Goal: Contribute content: Add original content to the website for others to see

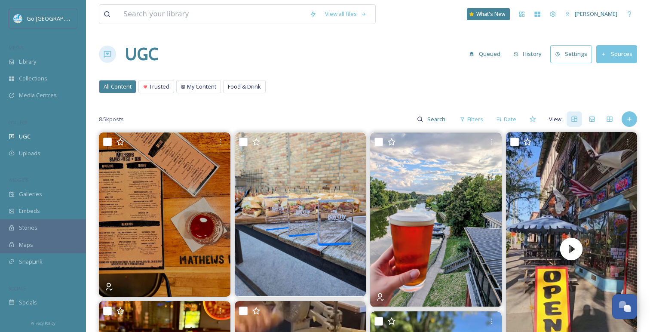
scroll to position [32, 0]
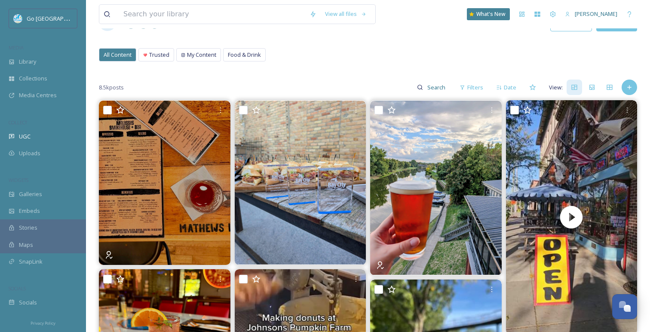
click at [52, 197] on div "Galleries" at bounding box center [43, 194] width 86 height 17
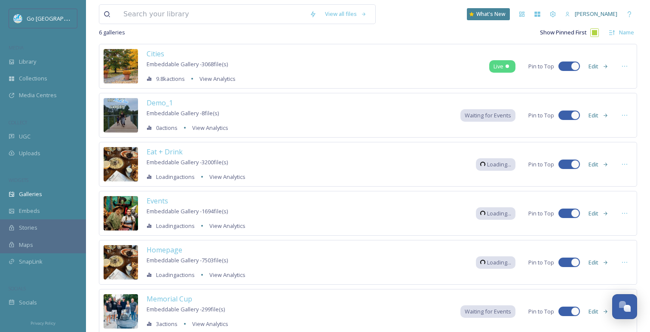
scroll to position [57, 0]
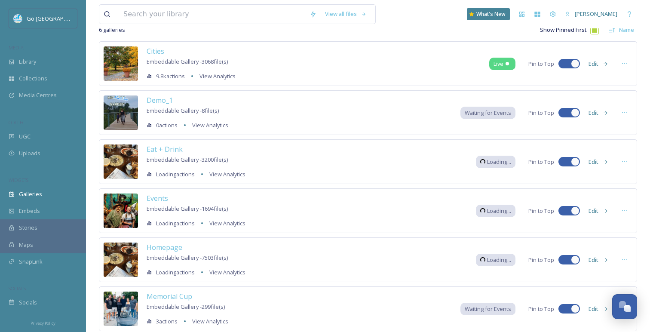
click at [163, 253] on div "Homepage Embeddable Gallery - 7503 file(s) Loading actions View Analytics" at bounding box center [196, 259] width 99 height 35
click at [165, 250] on span "Homepage" at bounding box center [165, 246] width 36 height 9
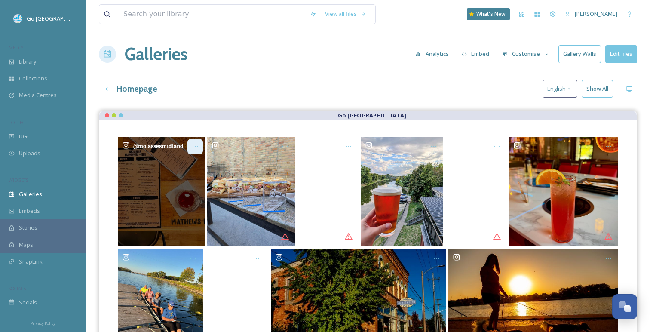
click at [196, 145] on icon "Opens media popup. Media description: molassesmidland-6243817.jpg." at bounding box center [195, 146] width 7 height 7
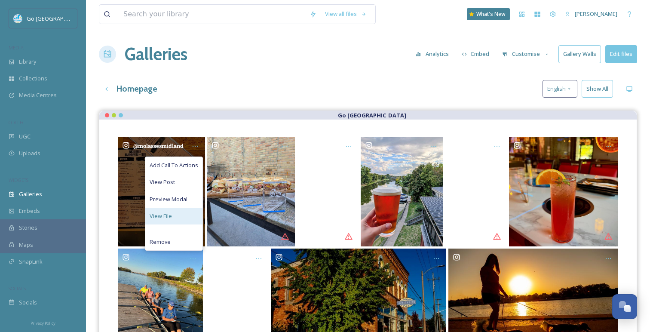
click at [172, 213] on div "View File" at bounding box center [173, 216] width 57 height 17
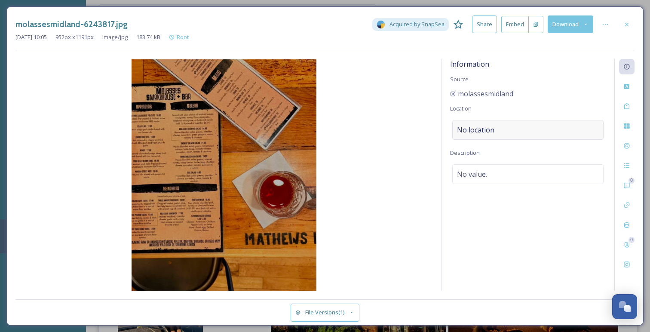
click at [472, 127] on span "No location" at bounding box center [475, 130] width 37 height 10
click at [487, 133] on input at bounding box center [528, 129] width 150 height 19
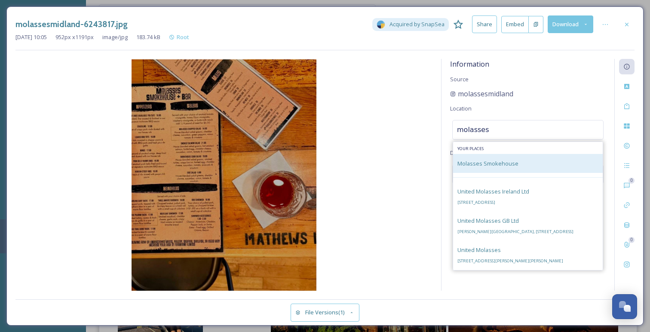
click at [501, 167] on div "Molasses Smokehouse" at bounding box center [487, 163] width 61 height 10
click at [518, 162] on div "Molasses Smokehouse" at bounding box center [528, 163] width 150 height 19
click at [506, 164] on span "Molasses Smokehouse" at bounding box center [487, 163] width 61 height 8
click at [504, 168] on div "Molasses Smokehouse" at bounding box center [528, 163] width 150 height 19
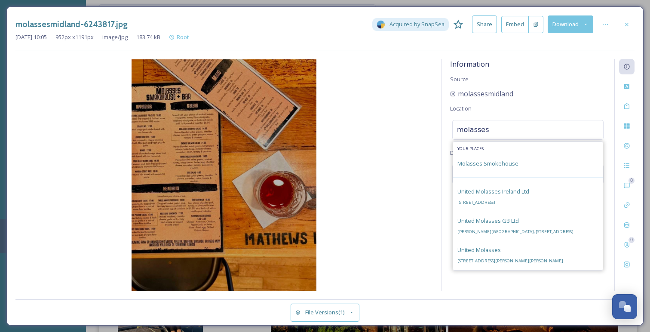
click at [506, 131] on input "molasses" at bounding box center [528, 129] width 150 height 19
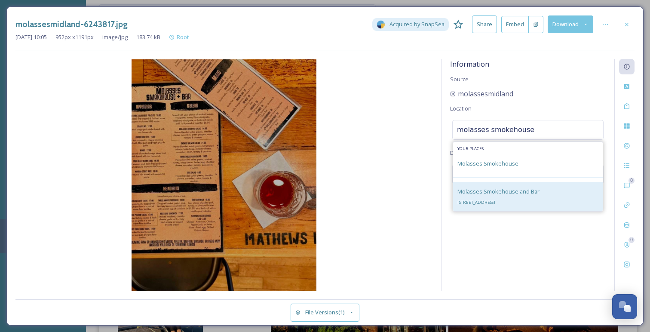
type input "molasses smokehouse"
click at [492, 194] on span "Molasses Smokehouse and Bar" at bounding box center [498, 191] width 82 height 8
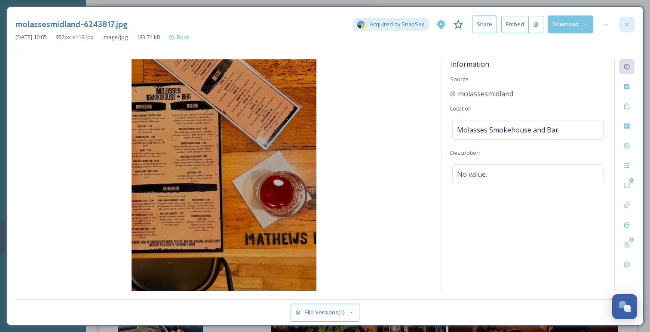
click at [624, 20] on div at bounding box center [626, 24] width 15 height 15
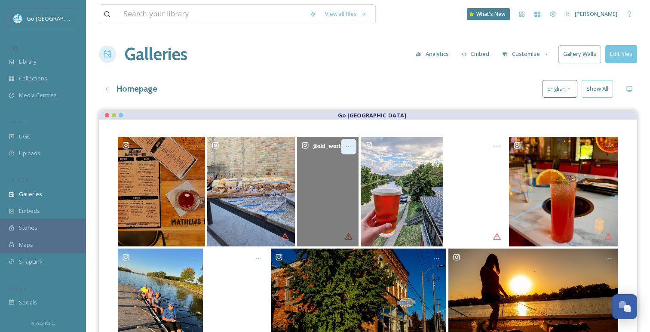
click at [348, 144] on icon "Opens media popup. Media description: old_world_pizzeria-6243814.mp4." at bounding box center [348, 146] width 7 height 7
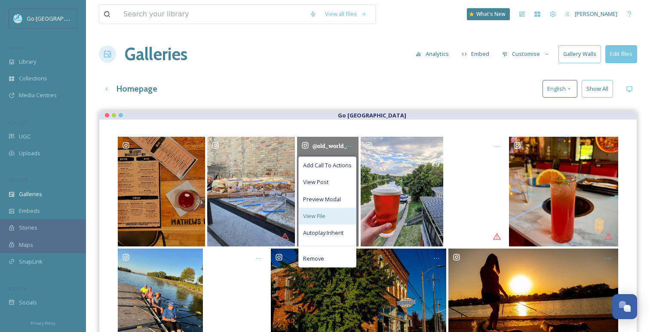
click at [320, 211] on div "View File" at bounding box center [327, 216] width 57 height 17
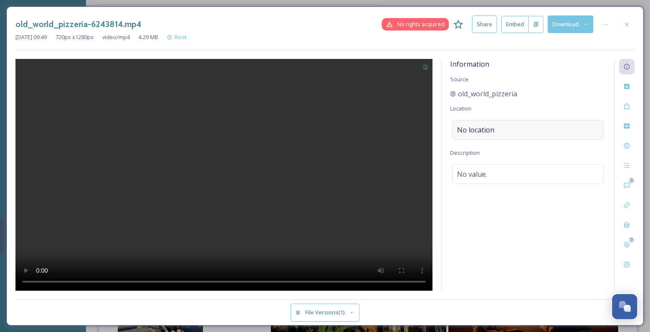
click at [514, 126] on div "No location" at bounding box center [527, 130] width 151 height 20
click at [514, 126] on input at bounding box center [528, 129] width 150 height 19
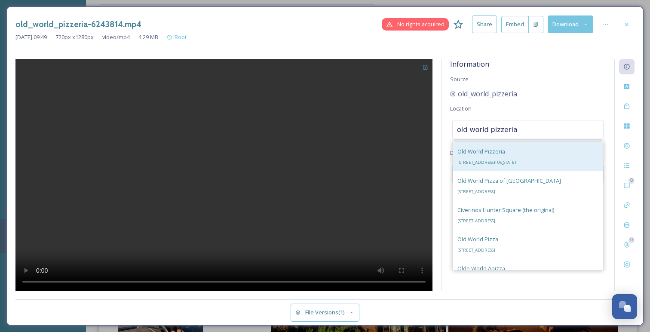
type input "old world pizzeria"
click at [505, 152] on div "Old World Pizzeria 116 N Michigan Ave, Saginaw, MI 48602, USA" at bounding box center [486, 156] width 59 height 21
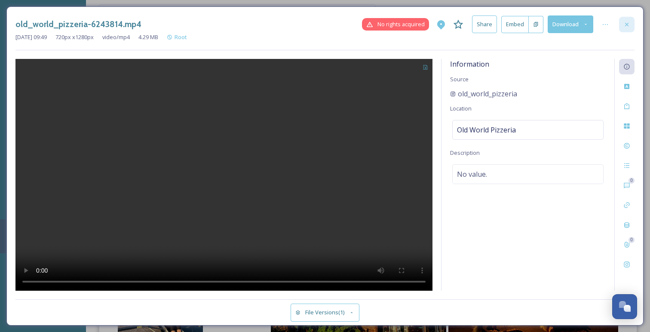
click at [630, 22] on icon at bounding box center [626, 24] width 7 height 7
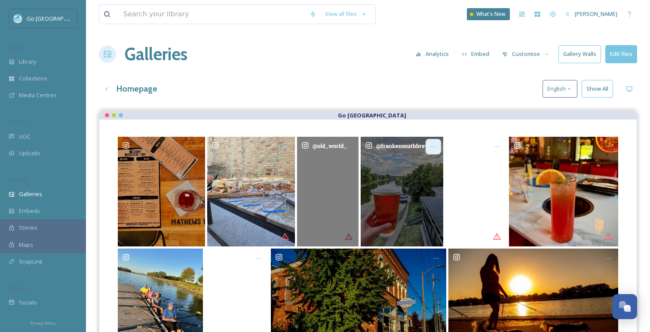
click at [434, 145] on icon "Opens media popup. Media description: frankenmuthbrewery-6243815.jpg." at bounding box center [433, 146] width 7 height 7
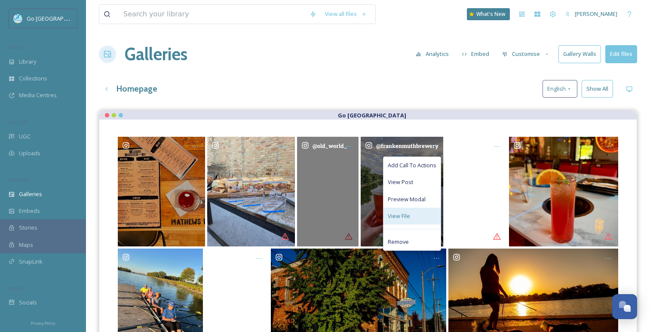
click at [396, 214] on span "View File" at bounding box center [399, 216] width 22 height 8
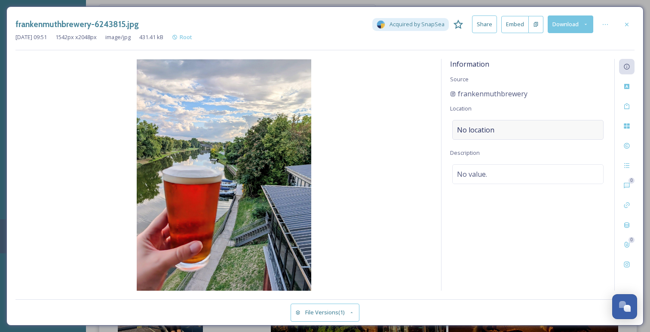
click at [502, 123] on div "No location" at bounding box center [527, 130] width 151 height 20
click at [487, 133] on input at bounding box center [528, 129] width 150 height 19
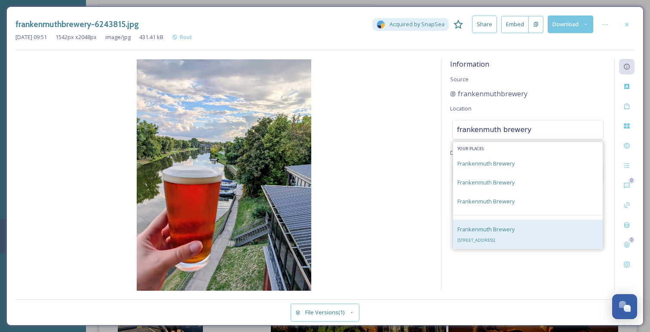
type input "frankenmuth brewery"
click at [495, 237] on span "425 S Main St, Frankenmuth, MI 48734, USA" at bounding box center [476, 240] width 38 height 6
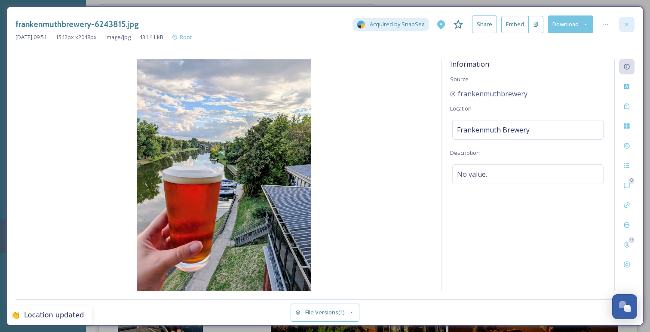
click at [627, 26] on icon at bounding box center [626, 24] width 7 height 7
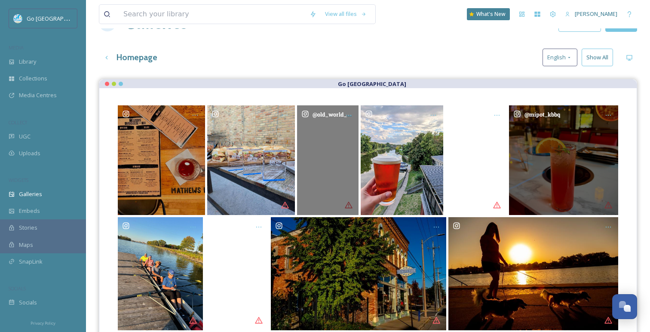
scroll to position [37, 0]
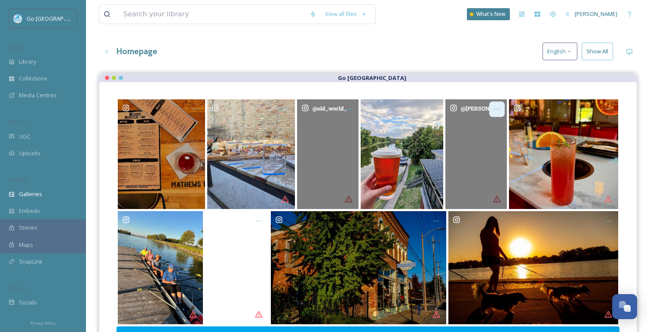
click at [495, 108] on icon "Opens media popup. Media description: cassondra.wanders-6243807.mp4." at bounding box center [496, 109] width 7 height 7
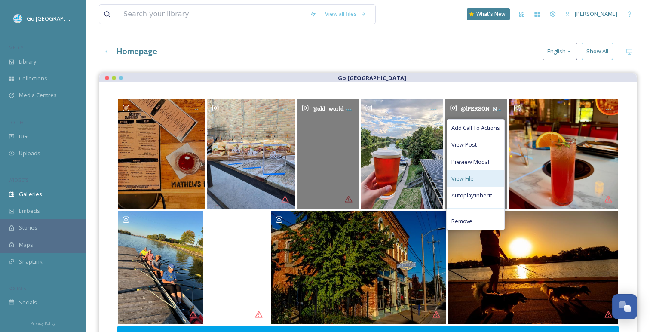
click at [474, 174] on div "View File" at bounding box center [475, 178] width 57 height 17
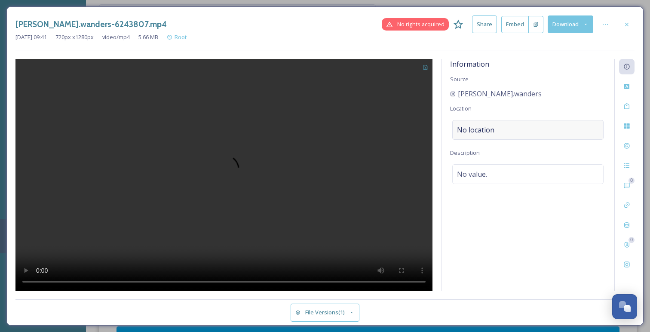
click at [497, 127] on div "No location" at bounding box center [527, 130] width 151 height 20
click at [505, 115] on div "Information Source cassondra.wanders Location No location Description No value." at bounding box center [527, 175] width 173 height 232
click at [473, 140] on div "Information Source cassondra.wanders Location No location Description No value." at bounding box center [527, 175] width 173 height 232
click at [475, 133] on span "No location" at bounding box center [475, 130] width 37 height 10
click at [477, 134] on input at bounding box center [528, 129] width 150 height 19
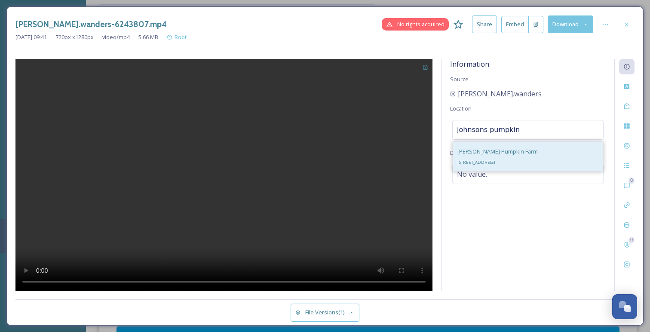
type input "johnsons pumpkin"
click at [575, 153] on div "Johnson's Pumpkin Farm 4715 N Portsmouth Rd, Saginaw, MI 48601, USA" at bounding box center [528, 156] width 150 height 29
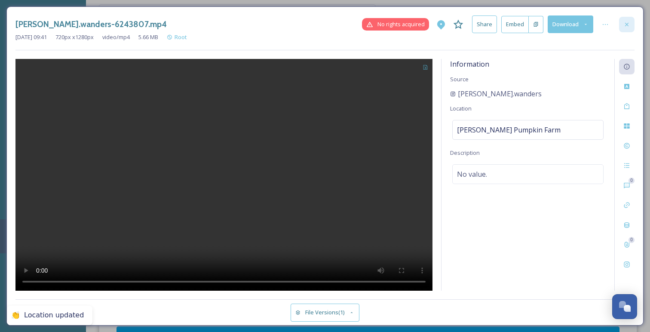
click at [625, 25] on icon at bounding box center [626, 23] width 3 height 3
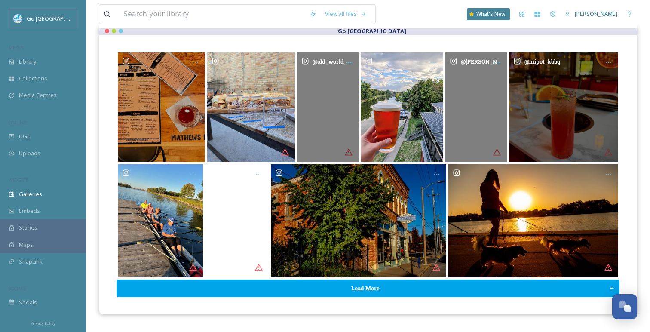
scroll to position [86, 0]
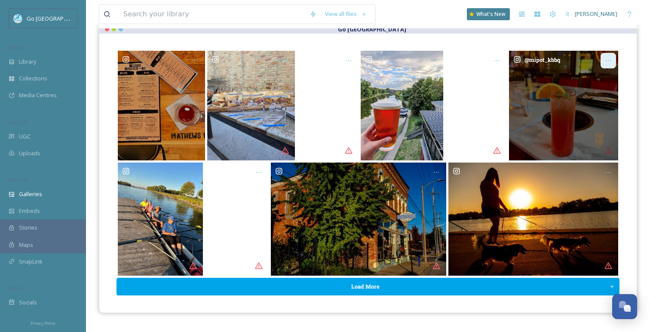
click at [606, 64] on div "Opens media popup. Media description: mipot_kbbq-6243812.jpg." at bounding box center [607, 60] width 15 height 15
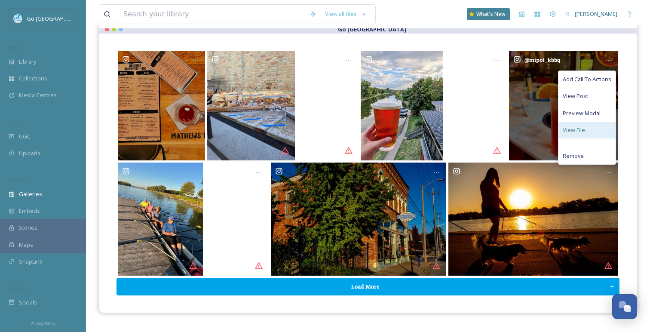
click at [588, 129] on div "View File" at bounding box center [586, 130] width 57 height 17
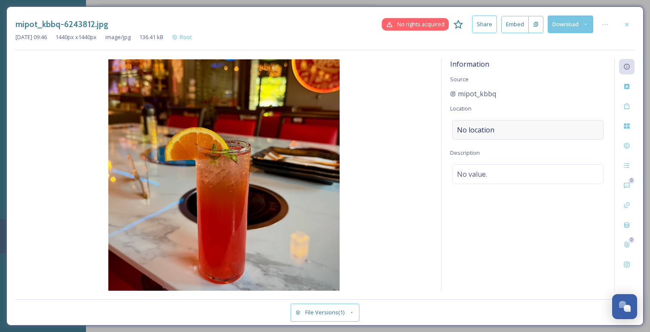
click at [494, 128] on div "No location" at bounding box center [527, 130] width 151 height 20
click at [503, 134] on input at bounding box center [528, 129] width 150 height 19
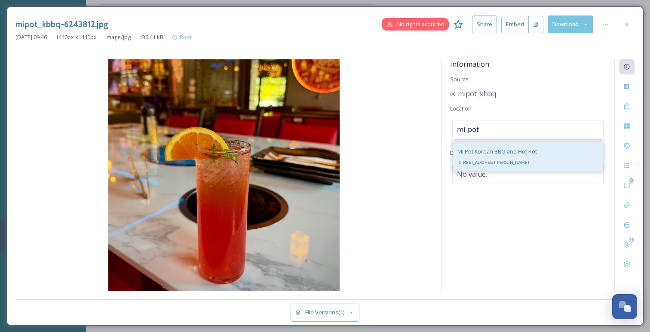
type input "mi pot"
click at [562, 154] on div "MI Pot Korean BBQ and Hot Pot 281 Heinlein Strasse, Frankenmuth, MI 48734, USA" at bounding box center [528, 156] width 150 height 29
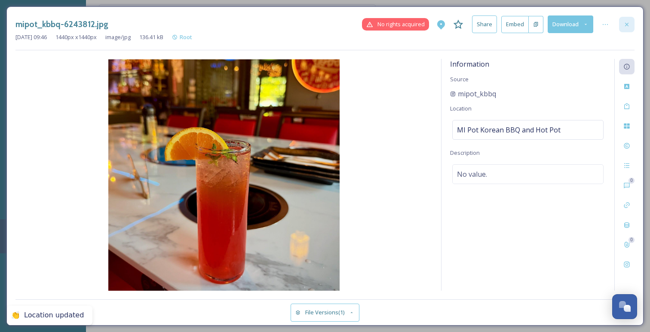
click at [633, 19] on div at bounding box center [626, 24] width 15 height 15
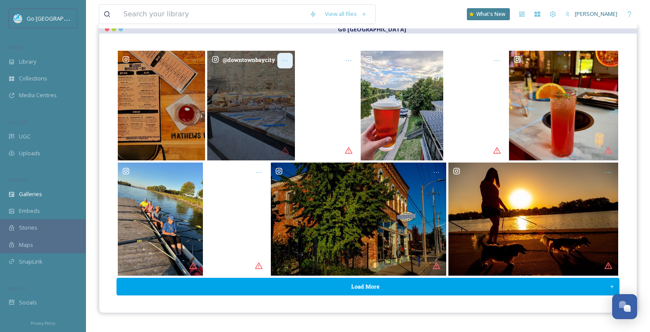
click at [292, 57] on div "Opens media popup. Media description: downtownbaycity-6243816.jpg." at bounding box center [284, 60] width 15 height 15
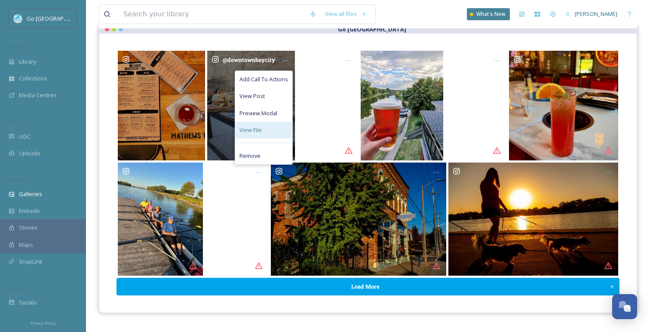
click at [266, 125] on div "View File" at bounding box center [263, 130] width 57 height 17
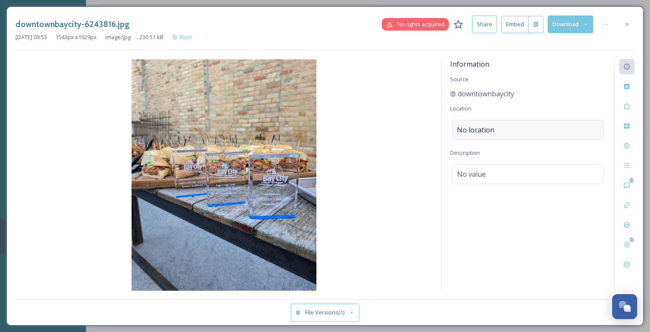
click at [473, 131] on span "No location" at bounding box center [475, 130] width 37 height 10
click at [477, 131] on input at bounding box center [528, 129] width 150 height 19
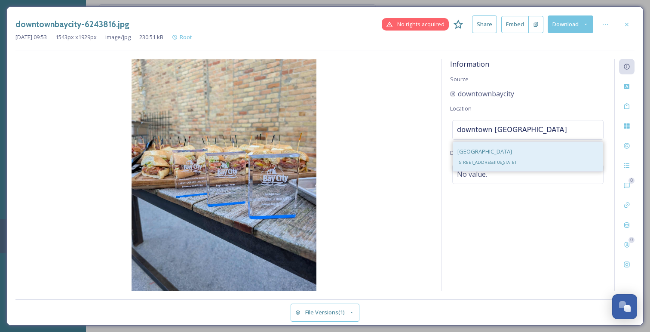
type input "downtown bay city"
click at [573, 159] on div "Downtown Bay City 916 Washington Ave STE 206, Bay City, MI 48708, USA" at bounding box center [528, 156] width 150 height 29
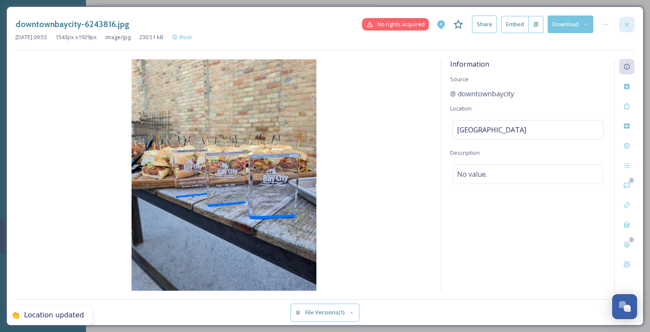
click at [624, 20] on div at bounding box center [626, 24] width 15 height 15
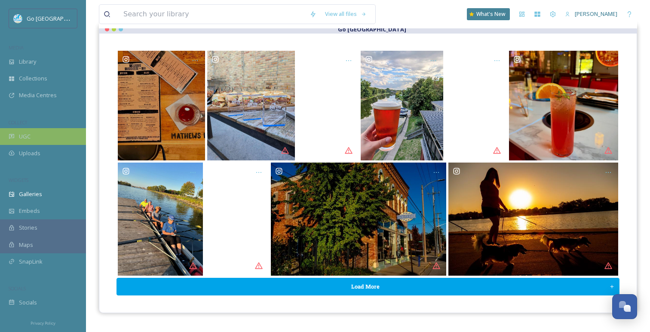
click at [80, 133] on div "UGC" at bounding box center [43, 136] width 86 height 17
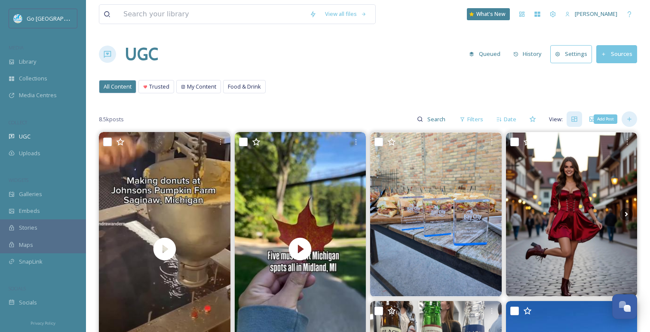
click at [624, 119] on div "Add Post" at bounding box center [628, 118] width 15 height 15
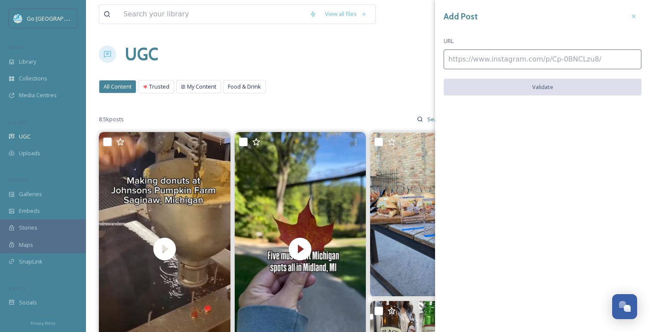
click at [502, 44] on div "Add Post URL Validate" at bounding box center [542, 58] width 215 height 117
click at [496, 50] on input at bounding box center [543, 59] width 198 height 20
paste input "https://www.instagram.com/p/DPWnugnkwxG/"
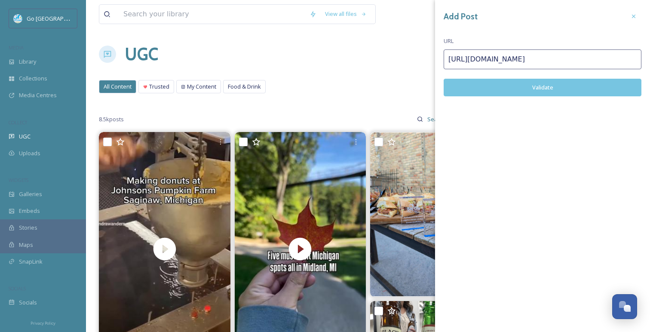
type input "https://www.instagram.com/p/DPWnugnkwxG/"
click at [537, 81] on button "Validate" at bounding box center [543, 88] width 198 height 18
click at [530, 89] on button "Add Post" at bounding box center [543, 88] width 198 height 18
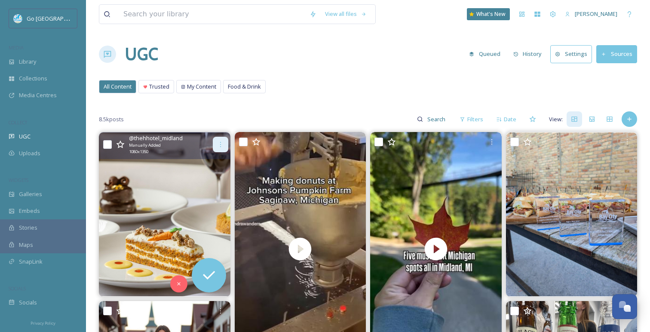
click at [217, 147] on icon at bounding box center [220, 144] width 7 height 7
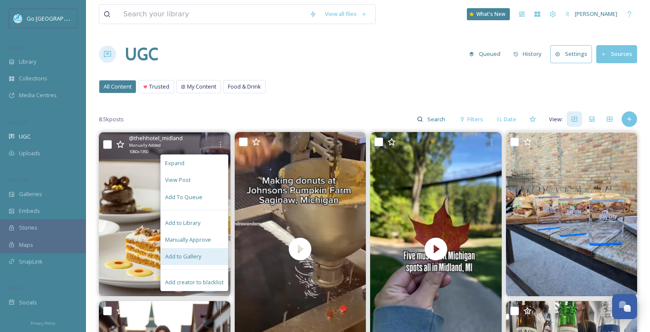
click at [207, 254] on div "Add to Gallery" at bounding box center [194, 256] width 67 height 17
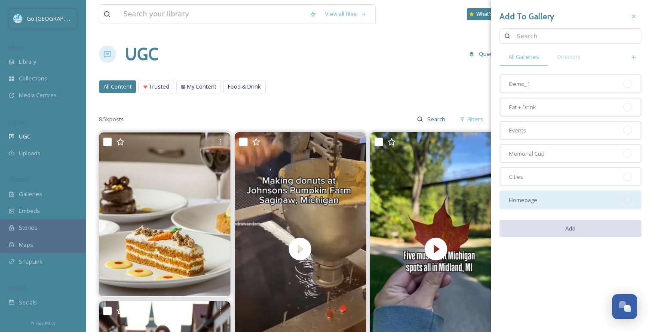
click at [549, 206] on div "Homepage" at bounding box center [570, 199] width 142 height 19
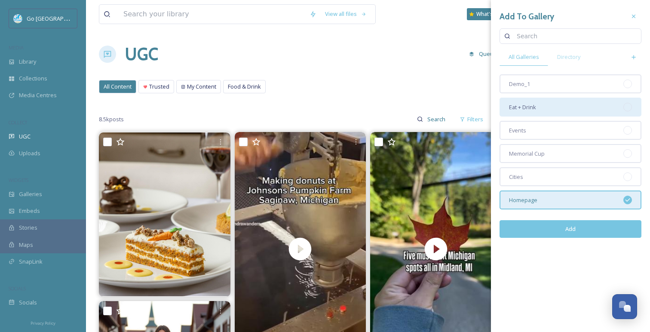
click at [551, 111] on div "Eat + Drink" at bounding box center [570, 107] width 142 height 19
click at [554, 228] on button "Add" at bounding box center [570, 229] width 142 height 18
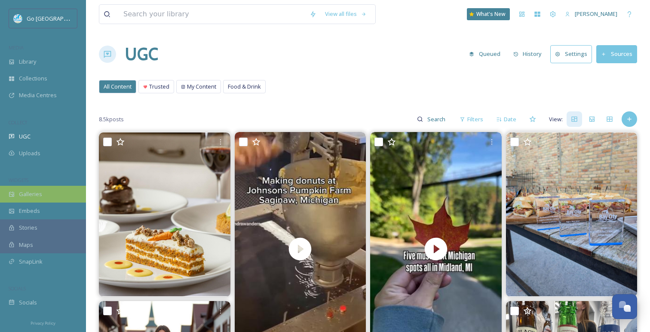
click at [25, 192] on span "Galleries" at bounding box center [30, 194] width 23 height 8
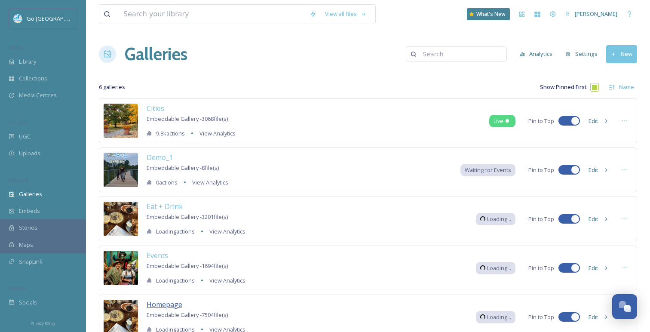
click at [163, 303] on span "Homepage" at bounding box center [165, 304] width 36 height 9
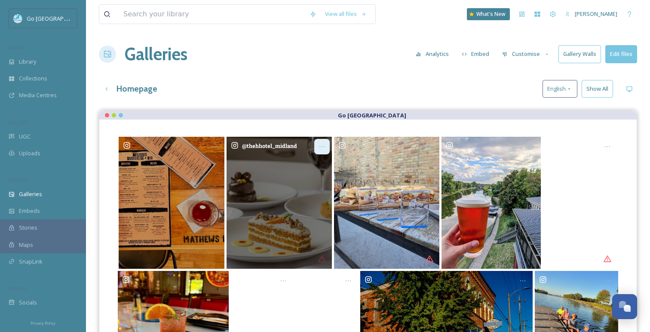
click at [322, 147] on icon "Opens media popup. Media description: thehhotel_midland-6243824.jpg." at bounding box center [321, 146] width 7 height 7
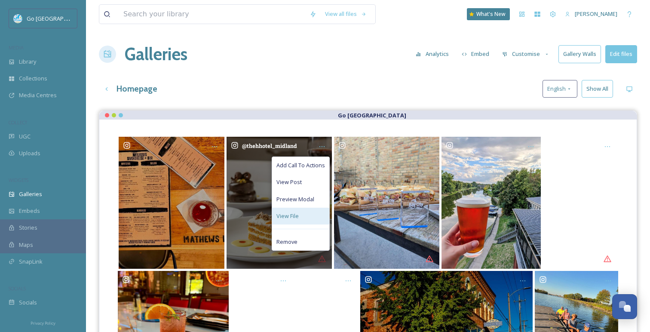
click at [291, 220] on div "View File" at bounding box center [300, 216] width 57 height 17
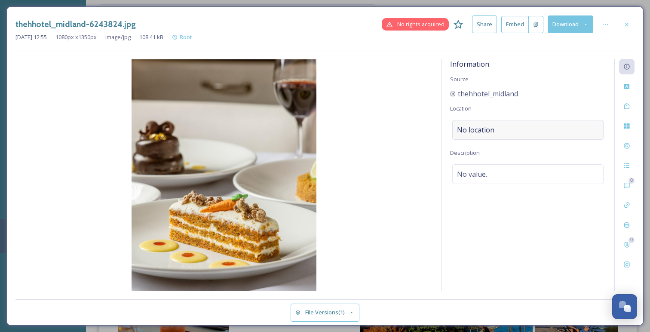
click at [538, 136] on div "No location" at bounding box center [527, 130] width 151 height 20
click at [532, 134] on input at bounding box center [528, 129] width 150 height 19
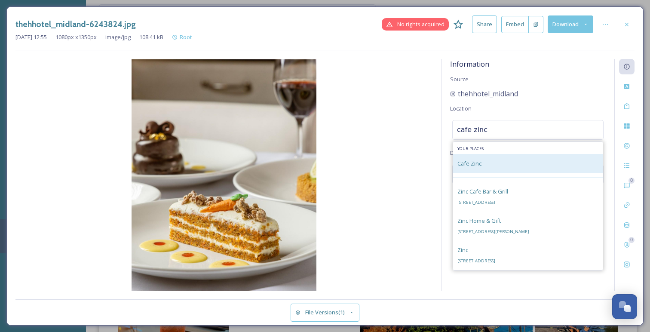
type input "cafe zinc"
click at [536, 163] on div "Cafe Zinc" at bounding box center [528, 163] width 150 height 19
click at [462, 165] on span "Cafe Zinc" at bounding box center [469, 163] width 24 height 8
click at [464, 164] on span "Cafe Zinc" at bounding box center [469, 163] width 24 height 8
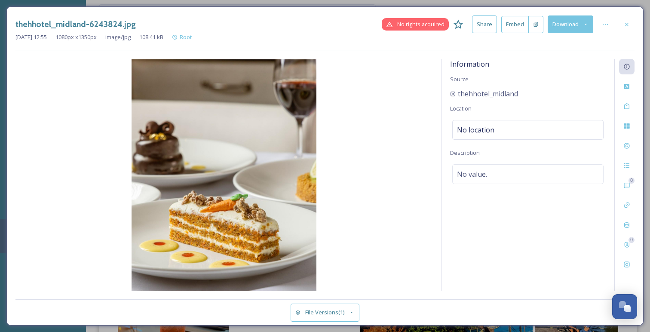
click at [564, 79] on div "Information Source thehhotel_midland Location No location Description No value." at bounding box center [527, 175] width 173 height 232
click at [627, 22] on icon at bounding box center [626, 24] width 7 height 7
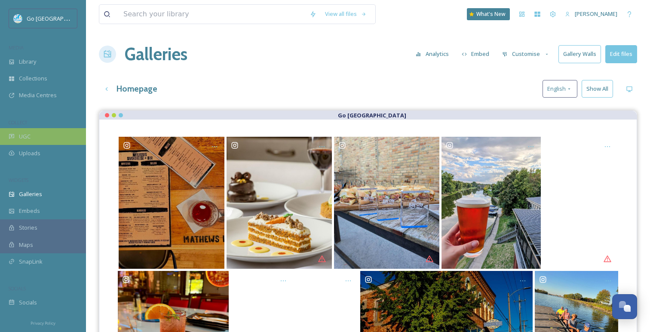
click at [56, 132] on div "UGC" at bounding box center [43, 136] width 86 height 17
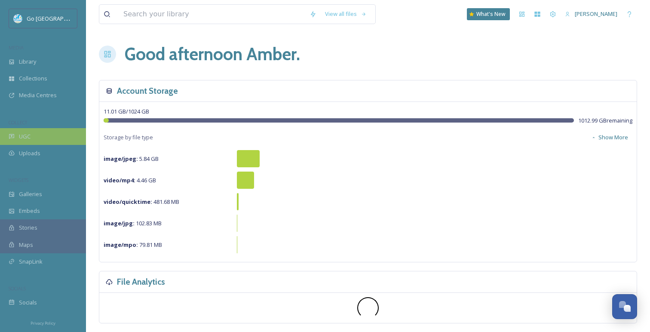
click at [55, 135] on div "UGC" at bounding box center [43, 136] width 86 height 17
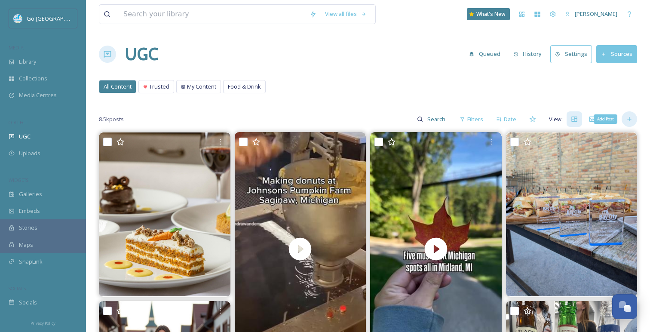
click at [627, 122] on icon at bounding box center [629, 119] width 7 height 7
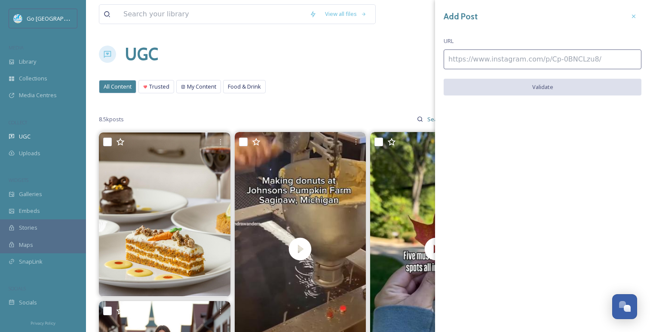
click at [528, 56] on input at bounding box center [543, 59] width 198 height 20
paste input "https://www.instagram.com/p/DPWnPycgCZ4/"
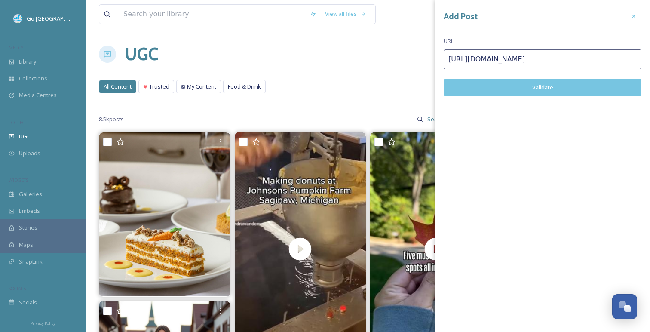
type input "https://www.instagram.com/p/DPWnPycgCZ4/"
click at [497, 92] on button "Validate" at bounding box center [543, 88] width 198 height 18
click at [517, 95] on button "Add Post" at bounding box center [543, 88] width 198 height 18
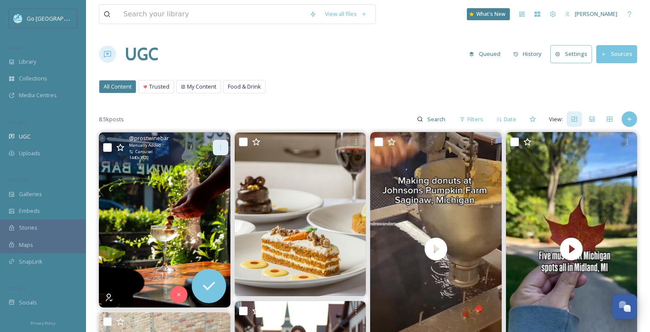
click at [225, 146] on div at bounding box center [220, 147] width 15 height 15
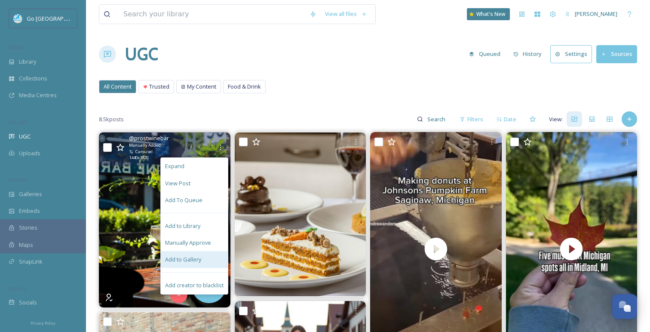
click at [194, 259] on span "Add to Gallery" at bounding box center [183, 259] width 36 height 8
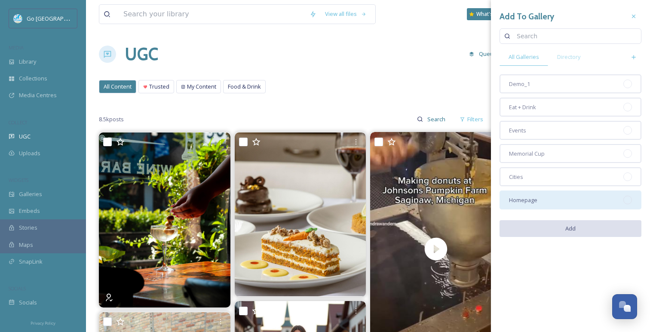
click at [565, 204] on div "Homepage" at bounding box center [570, 199] width 142 height 19
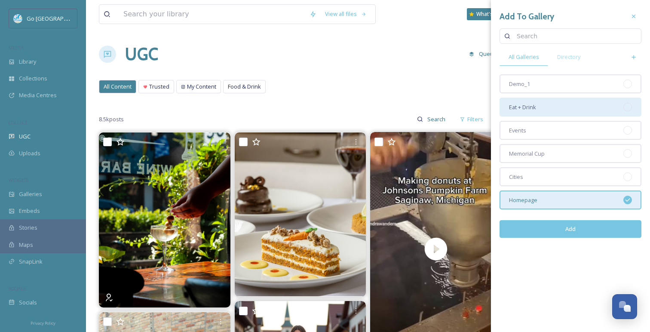
click at [564, 104] on div "Eat + Drink" at bounding box center [570, 107] width 142 height 19
click at [546, 230] on button "Add" at bounding box center [570, 229] width 142 height 18
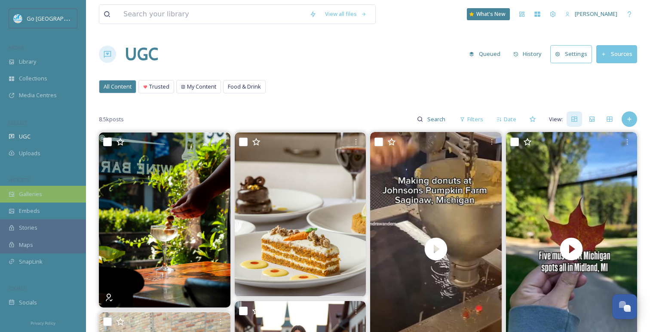
click at [64, 196] on div "Galleries" at bounding box center [43, 194] width 86 height 17
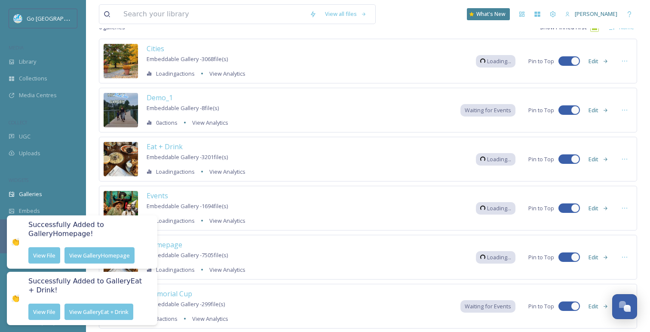
scroll to position [64, 0]
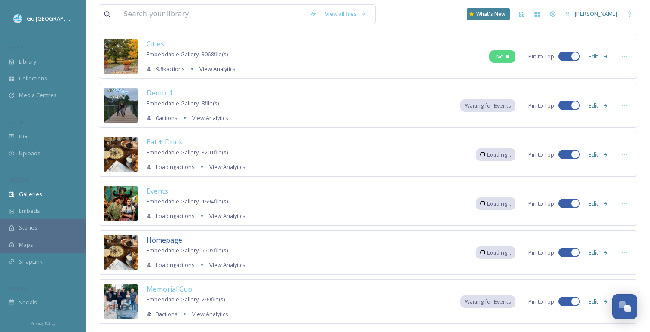
click at [171, 240] on span "Homepage" at bounding box center [165, 239] width 36 height 9
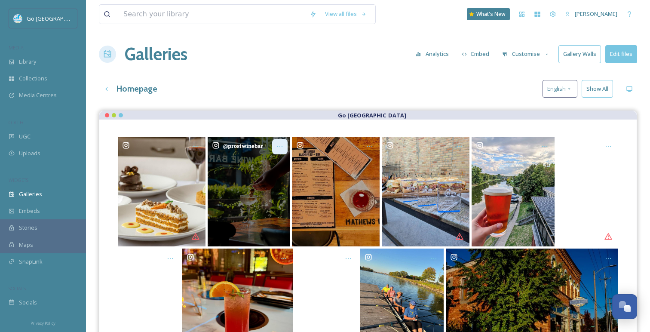
click at [278, 149] on icon "Opens media popup. Media description: prostwinebar-6243827.jpg." at bounding box center [279, 146] width 7 height 7
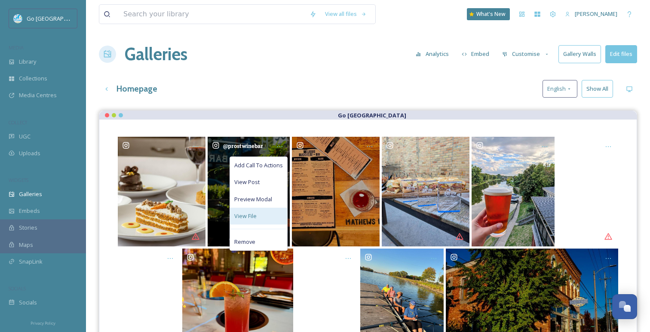
click at [263, 217] on div "View File" at bounding box center [258, 216] width 57 height 17
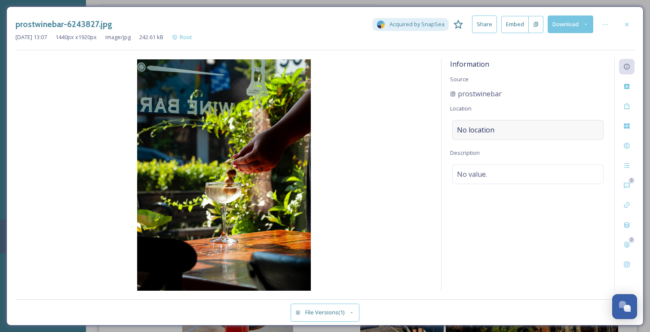
click at [484, 127] on span "No location" at bounding box center [475, 130] width 37 height 10
click at [487, 126] on input at bounding box center [528, 129] width 150 height 19
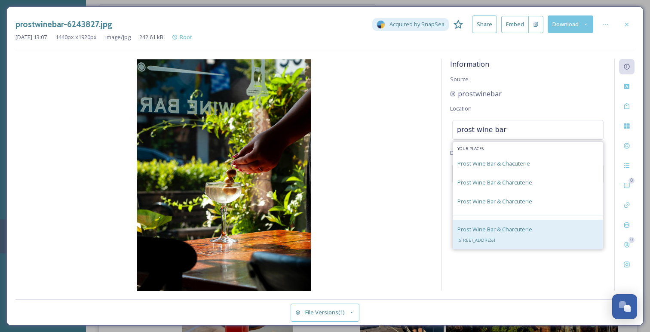
type input "prost wine bar"
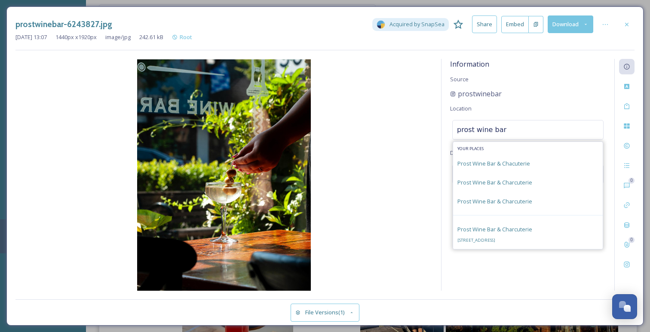
click at [517, 236] on div "Prost Wine Bar & Charcuterie 576 1/2, S Main St, Frankenmuth, MI 48734, USA" at bounding box center [494, 234] width 75 height 21
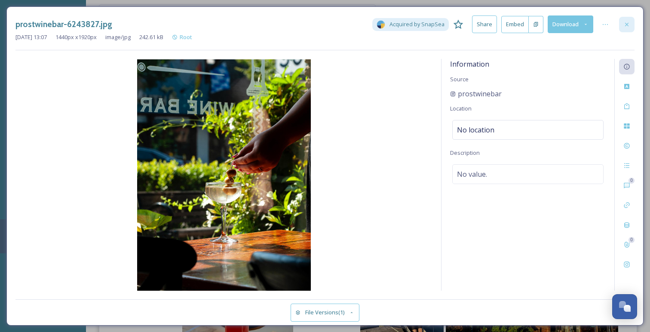
click at [626, 21] on icon at bounding box center [626, 24] width 7 height 7
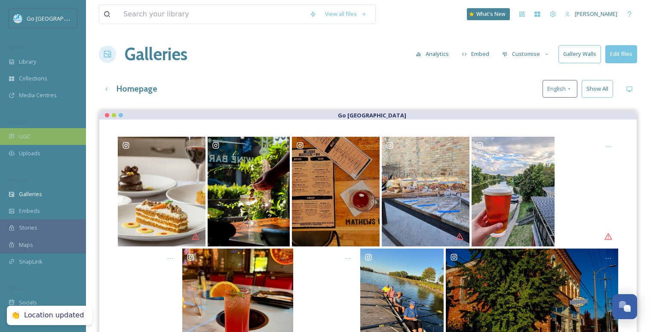
click at [46, 142] on div "UGC" at bounding box center [43, 136] width 86 height 17
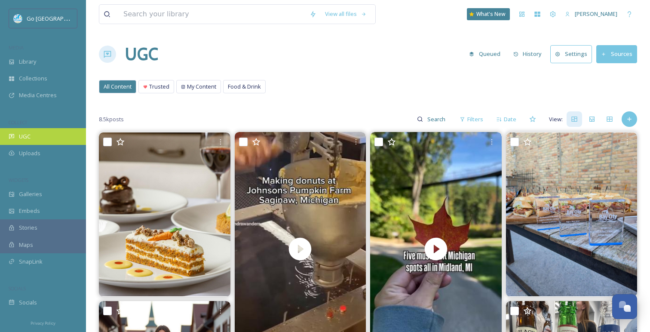
click at [59, 135] on div "UGC" at bounding box center [43, 136] width 86 height 17
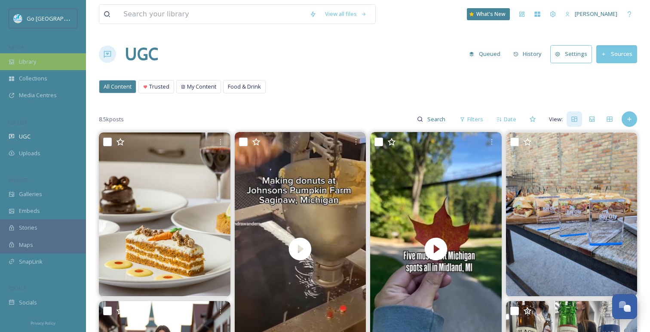
click at [37, 65] on div "Library" at bounding box center [43, 61] width 86 height 17
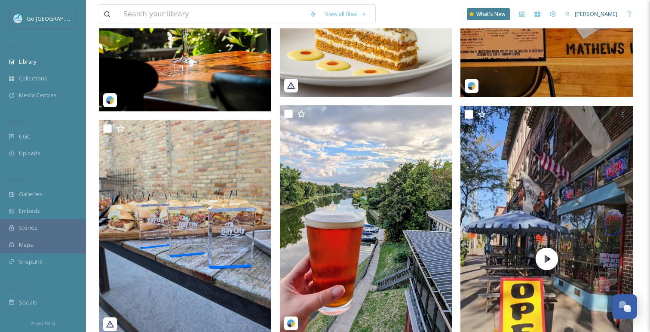
scroll to position [340, 0]
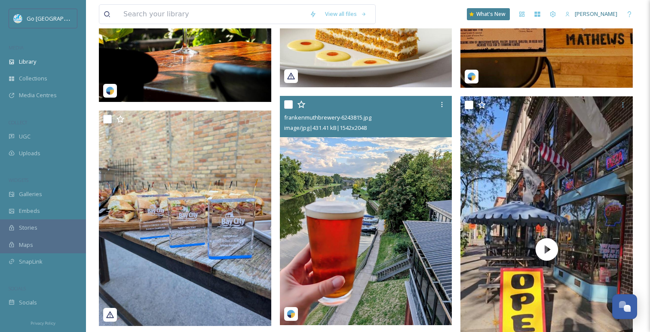
click at [286, 102] on input "checkbox" at bounding box center [288, 104] width 9 height 9
checkbox input "true"
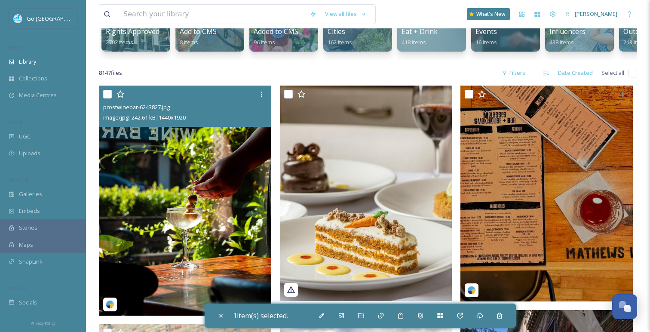
scroll to position [125, 0]
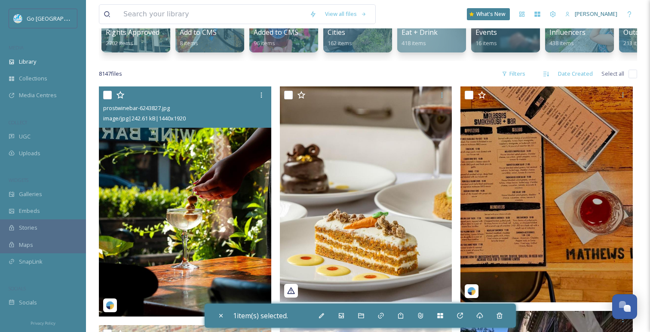
click at [106, 95] on input "checkbox" at bounding box center [107, 95] width 9 height 9
checkbox input "true"
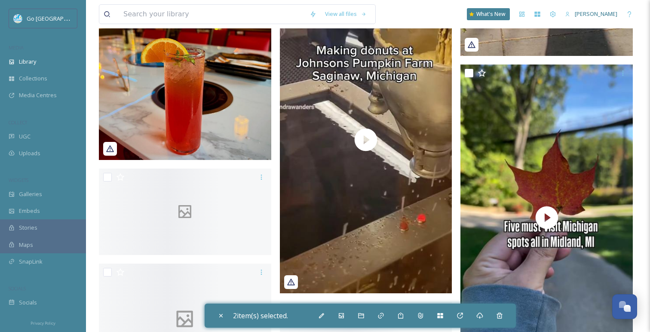
scroll to position [690, 0]
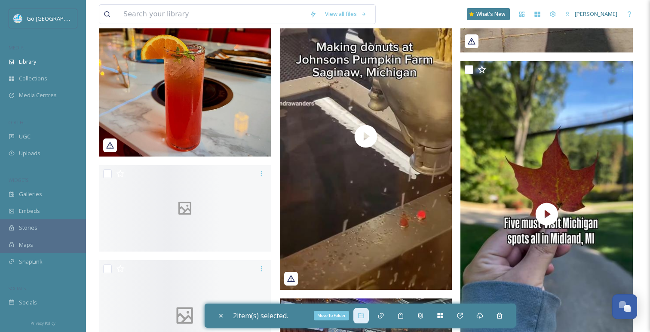
click at [364, 315] on icon at bounding box center [361, 315] width 6 height 5
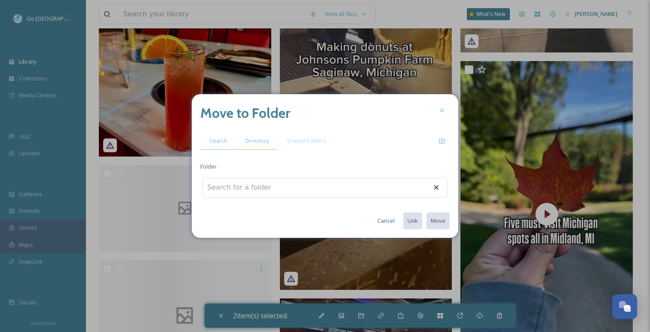
click at [257, 138] on span "Directory" at bounding box center [256, 141] width 23 height 8
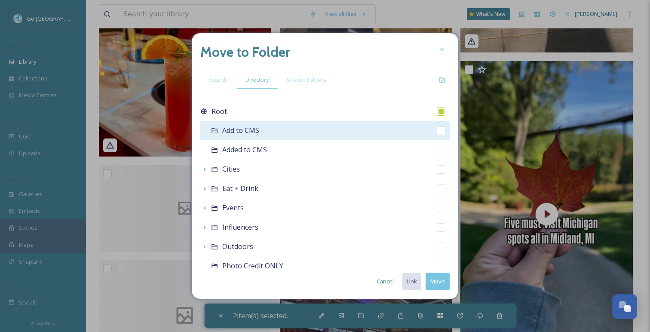
click at [440, 132] on input "checkbox" at bounding box center [441, 130] width 9 height 9
checkbox input "true"
checkbox input "false"
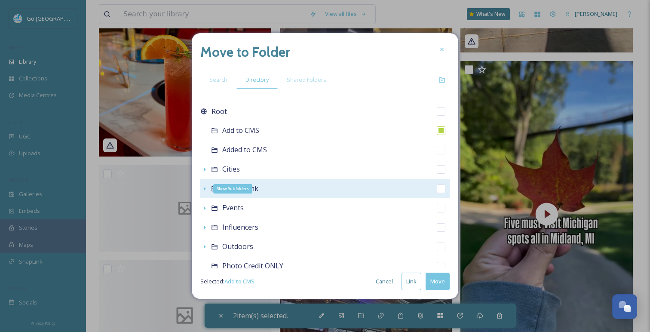
click at [202, 192] on div "Show Subfolders" at bounding box center [204, 188] width 9 height 9
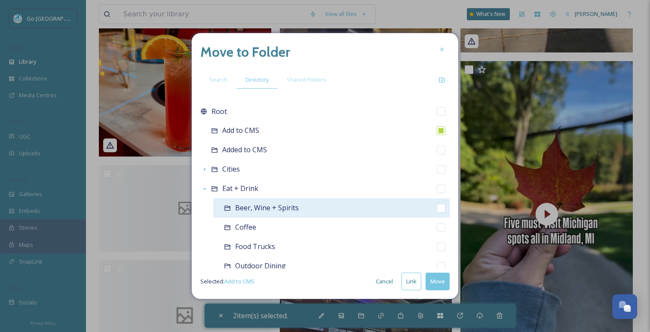
click at [443, 208] on input "checkbox" at bounding box center [441, 208] width 9 height 9
checkbox input "true"
checkbox input "false"
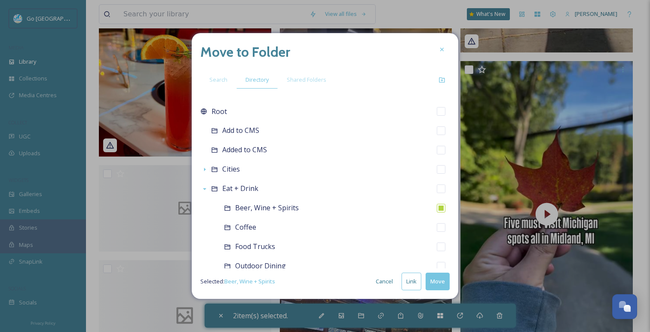
click at [410, 282] on button "Link" at bounding box center [411, 281] width 20 height 18
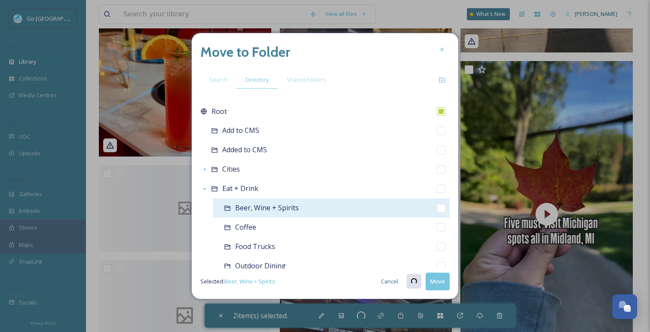
checkbox input "true"
checkbox input "false"
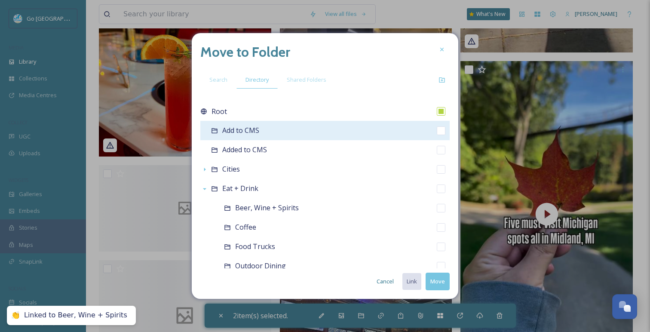
click at [442, 128] on input "checkbox" at bounding box center [441, 130] width 9 height 9
checkbox input "true"
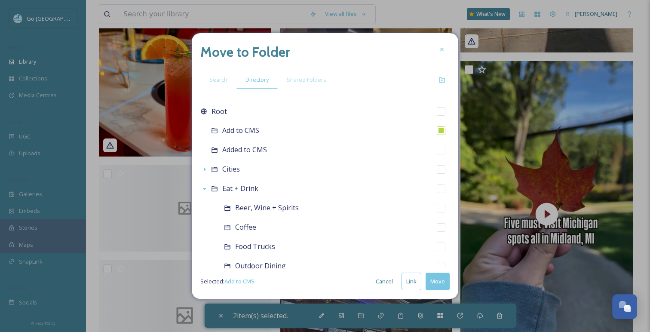
click at [410, 282] on button "Link" at bounding box center [411, 281] width 20 height 18
checkbox input "true"
checkbox input "false"
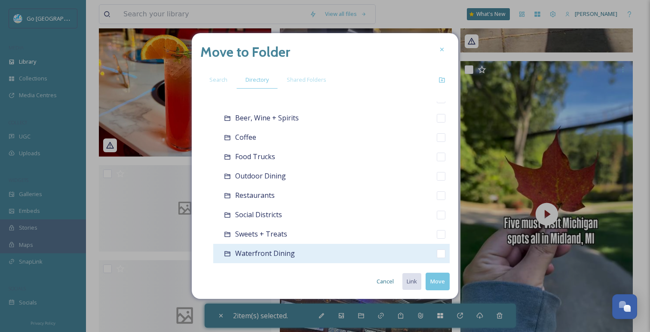
scroll to position [96, 0]
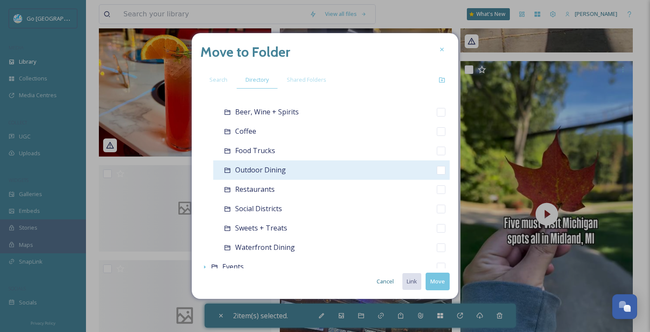
click at [441, 173] on input "checkbox" at bounding box center [441, 170] width 9 height 9
checkbox input "true"
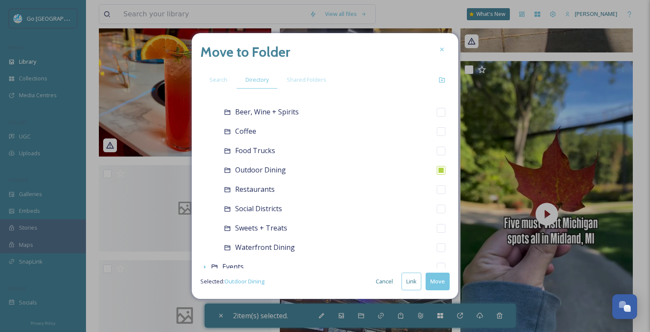
click at [414, 277] on button "Link" at bounding box center [411, 281] width 20 height 18
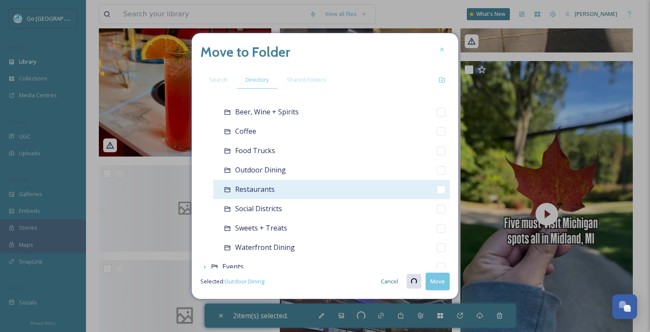
checkbox input "true"
checkbox input "false"
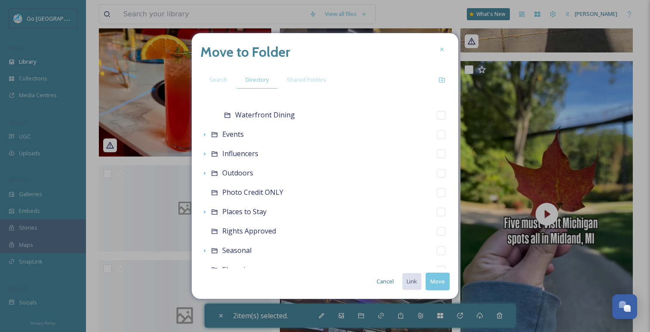
scroll to position [234, 0]
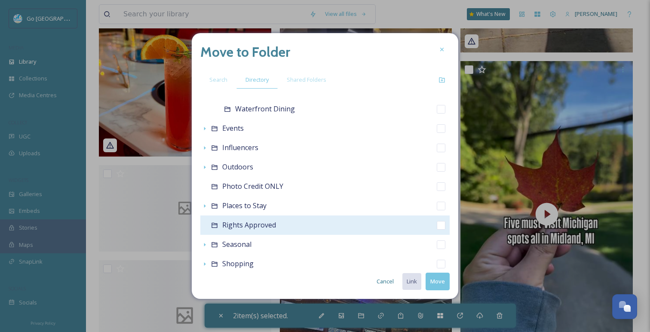
click at [443, 224] on input "checkbox" at bounding box center [441, 225] width 9 height 9
checkbox input "true"
checkbox input "false"
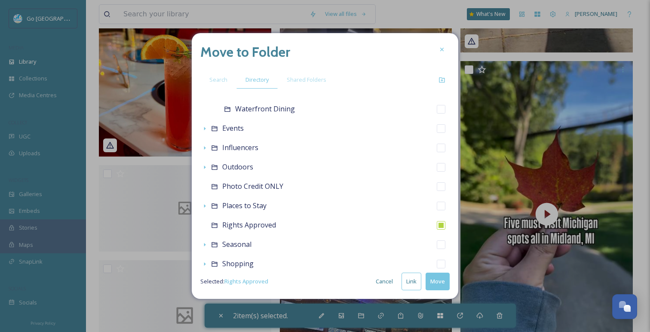
click at [442, 282] on button "Move" at bounding box center [437, 281] width 24 height 18
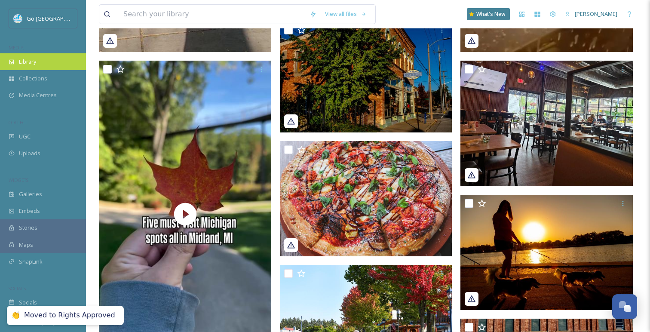
click at [23, 61] on span "Library" at bounding box center [27, 62] width 17 height 8
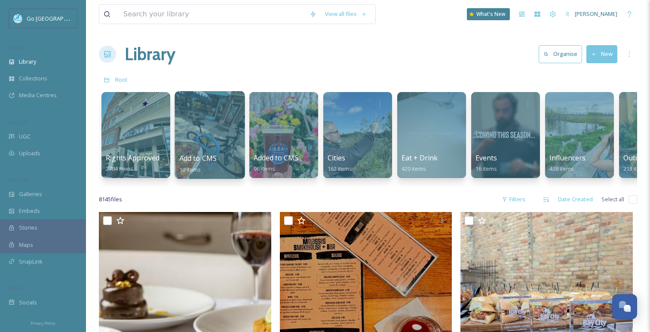
click at [208, 152] on div at bounding box center [209, 135] width 70 height 88
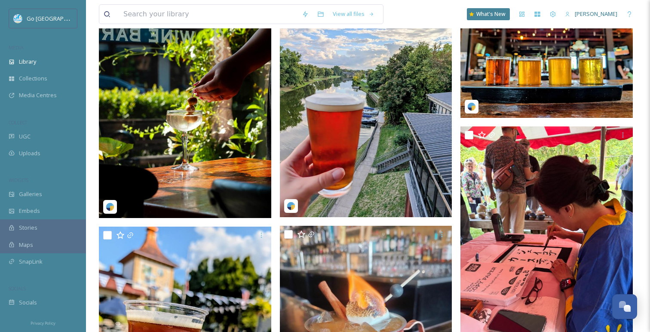
scroll to position [3, 0]
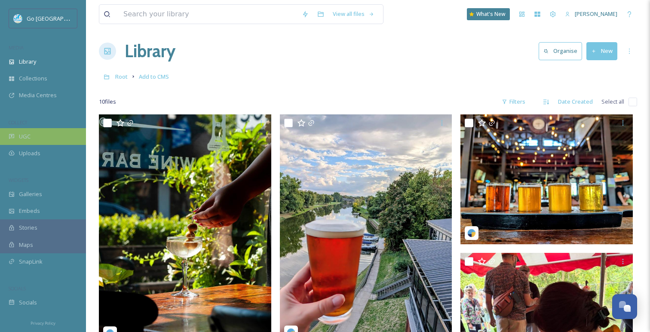
click at [35, 137] on div "UGC" at bounding box center [43, 136] width 86 height 17
